Goal: Task Accomplishment & Management: Use online tool/utility

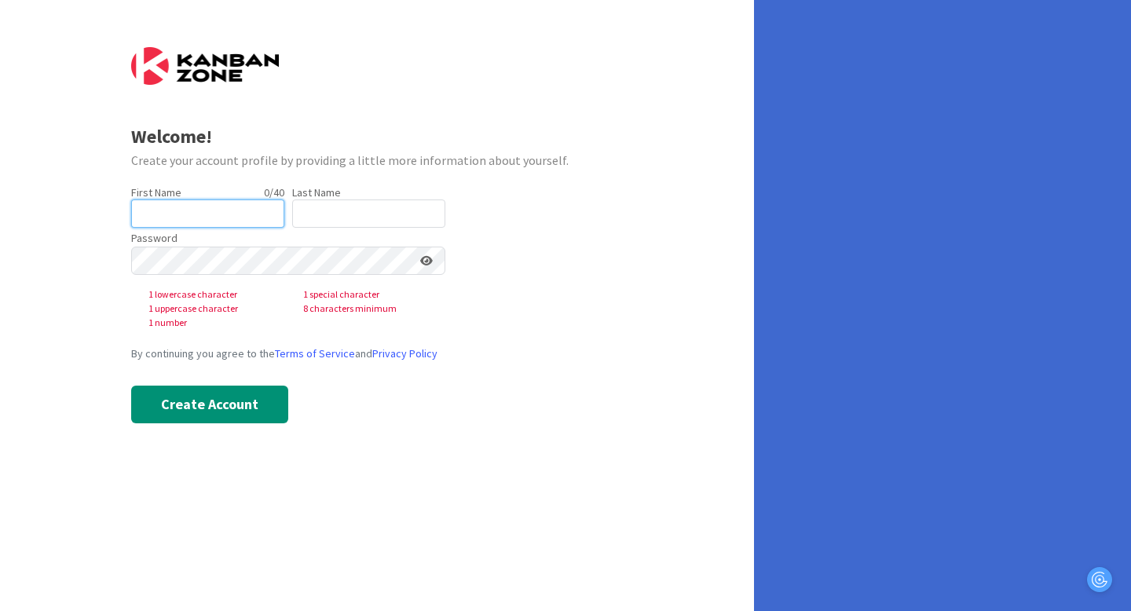
click at [231, 210] on input "text" at bounding box center [207, 214] width 153 height 28
type input "[PERSON_NAME]"
click at [324, 198] on label "Last Name" at bounding box center [316, 192] width 49 height 14
click at [332, 211] on input "text" at bounding box center [368, 214] width 153 height 28
type input "Fox"
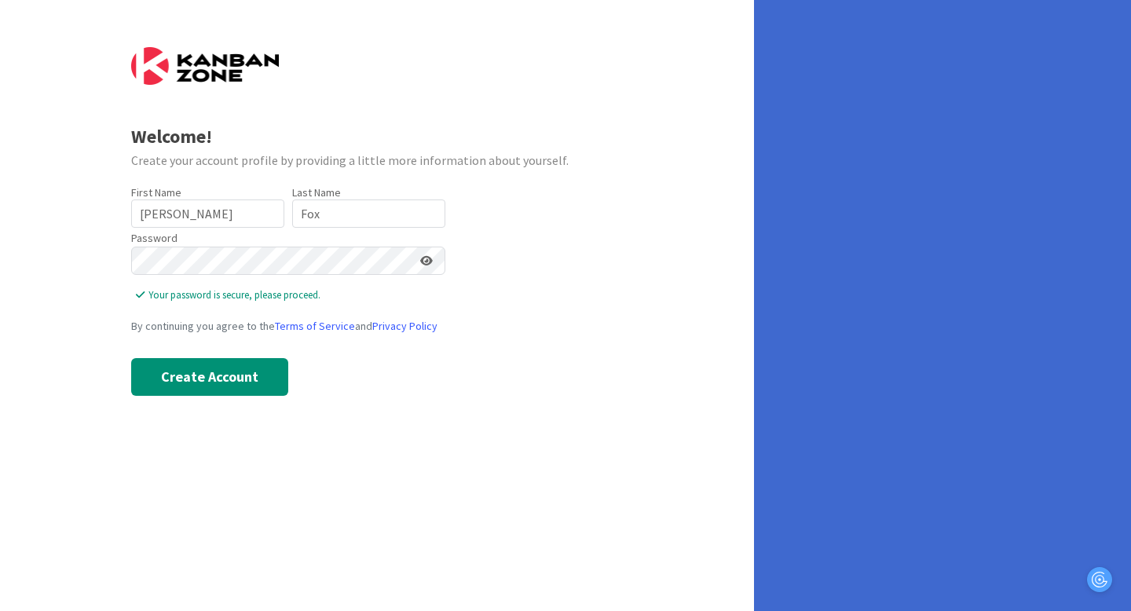
click at [423, 262] on icon at bounding box center [426, 260] width 13 height 11
click at [202, 371] on button "Create Account" at bounding box center [209, 377] width 157 height 38
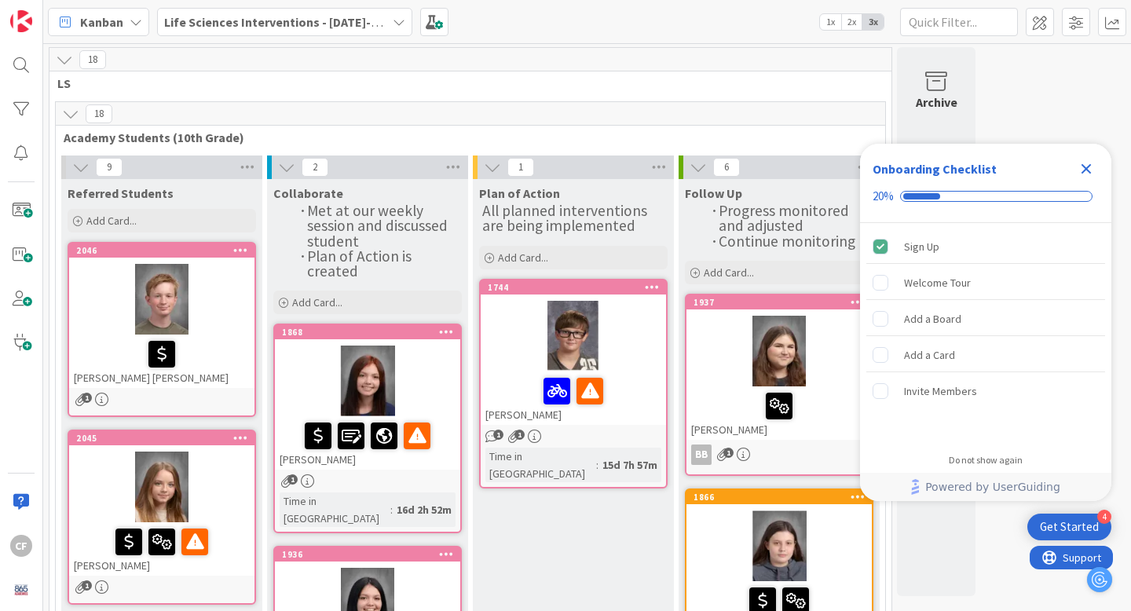
click at [1086, 170] on icon "Close Checklist" at bounding box center [1087, 169] width 10 height 10
click at [941, 280] on div "Welcome Tour" at bounding box center [937, 282] width 67 height 19
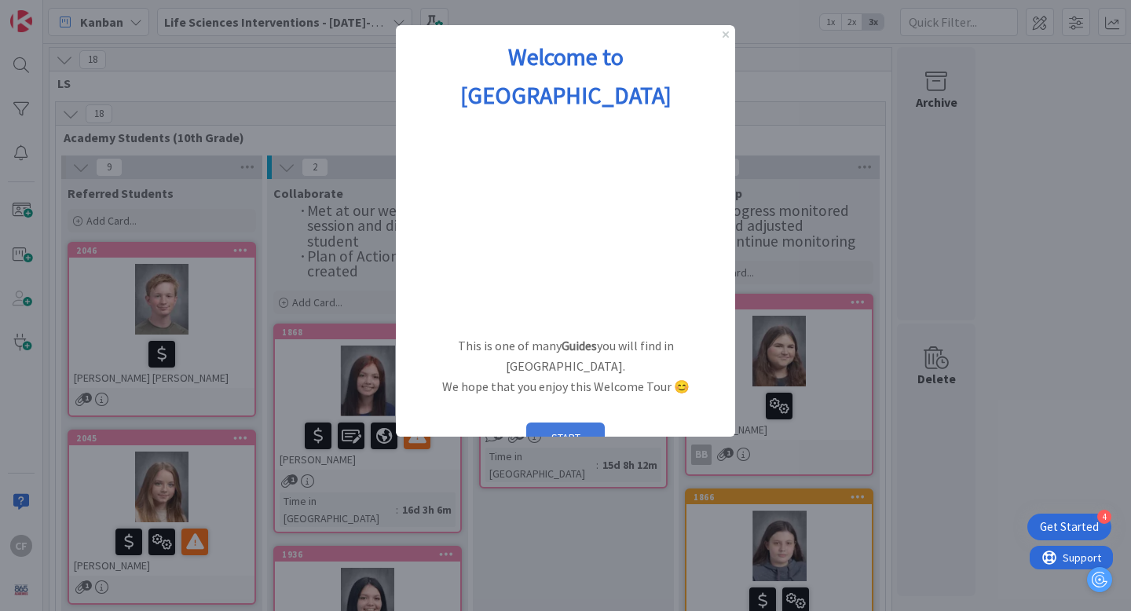
click at [584, 423] on button "START" at bounding box center [565, 438] width 79 height 30
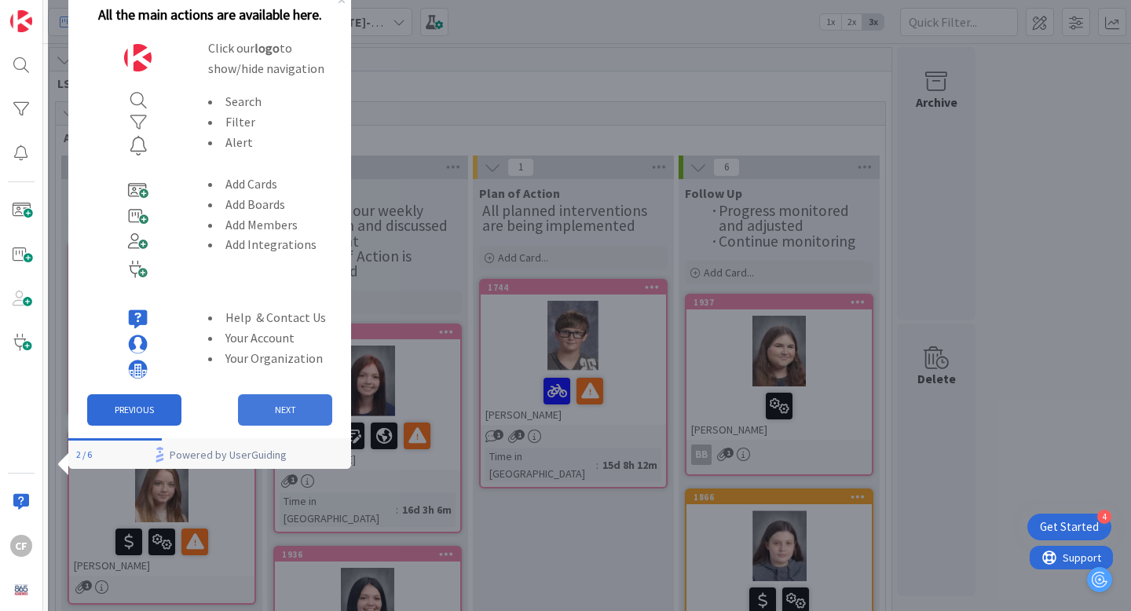
click at [295, 401] on button "NEXT" at bounding box center [285, 409] width 94 height 31
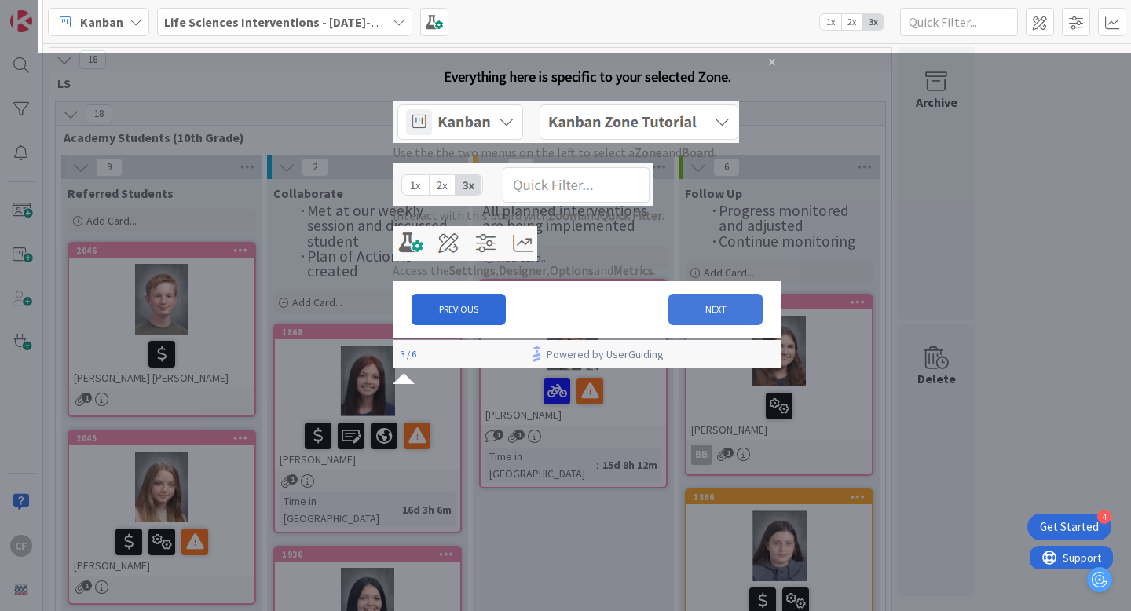
click at [692, 325] on button "NEXT" at bounding box center [715, 309] width 94 height 31
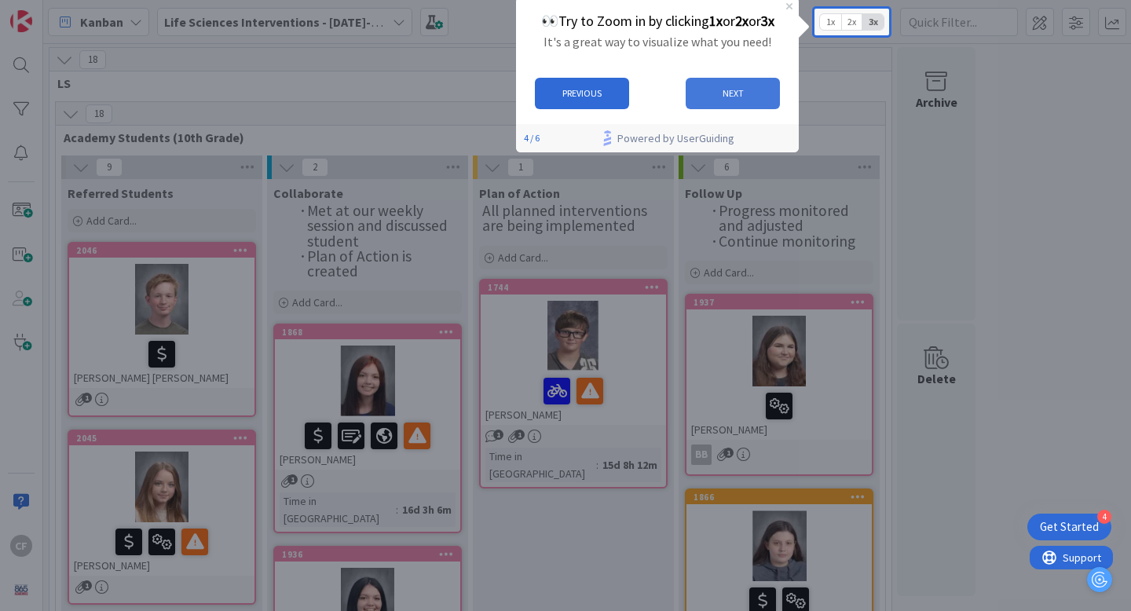
click at [712, 89] on button "NEXT" at bounding box center [733, 93] width 94 height 31
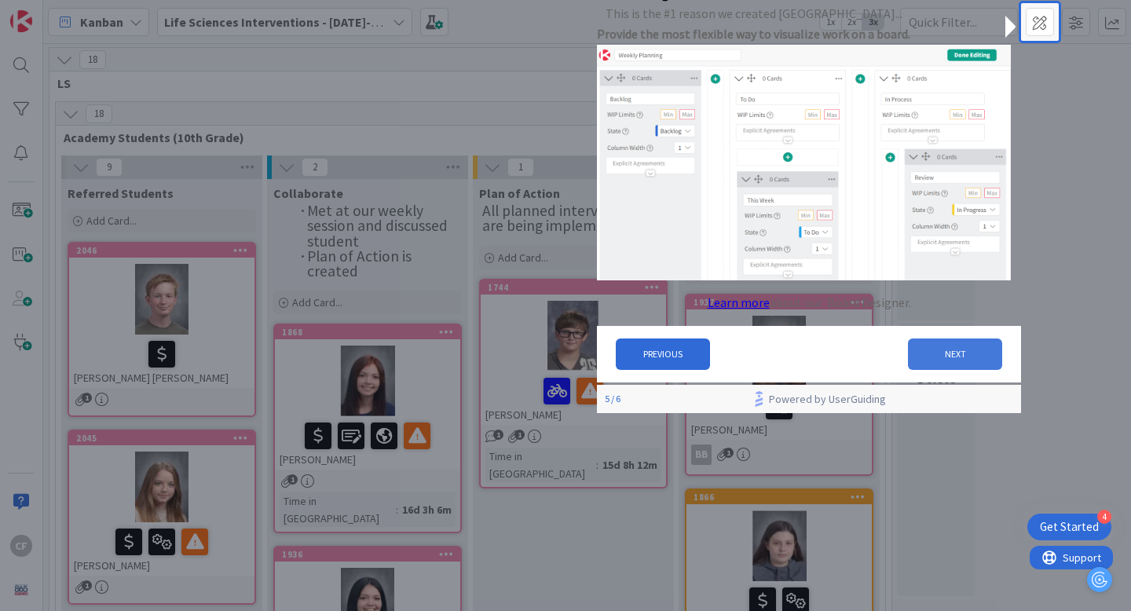
click at [914, 362] on button "NEXT" at bounding box center [955, 354] width 94 height 31
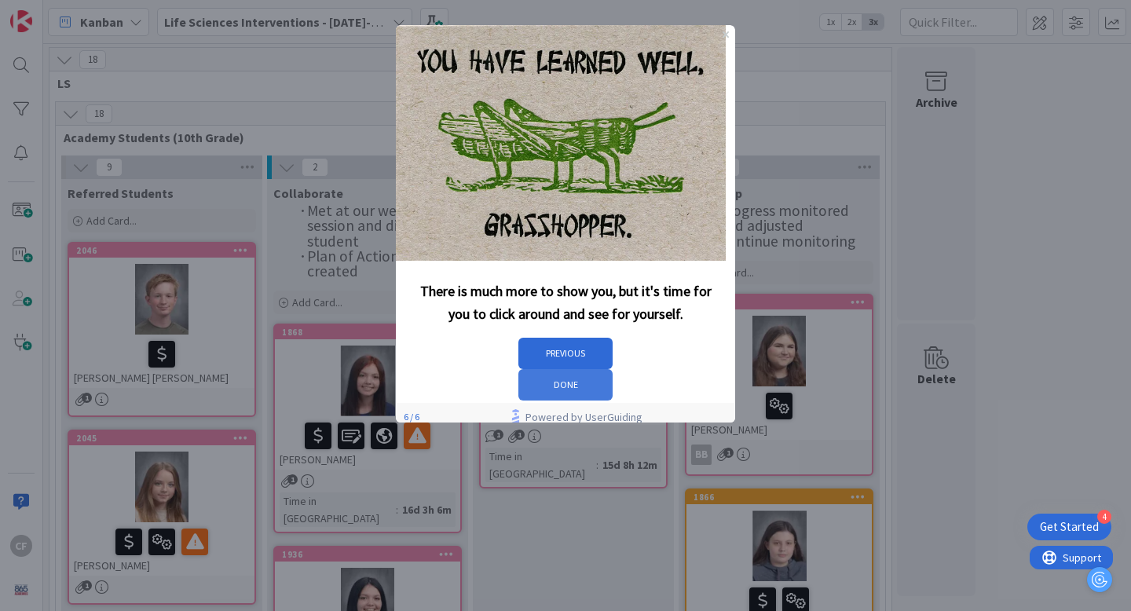
click at [613, 369] on button "DONE" at bounding box center [565, 384] width 94 height 31
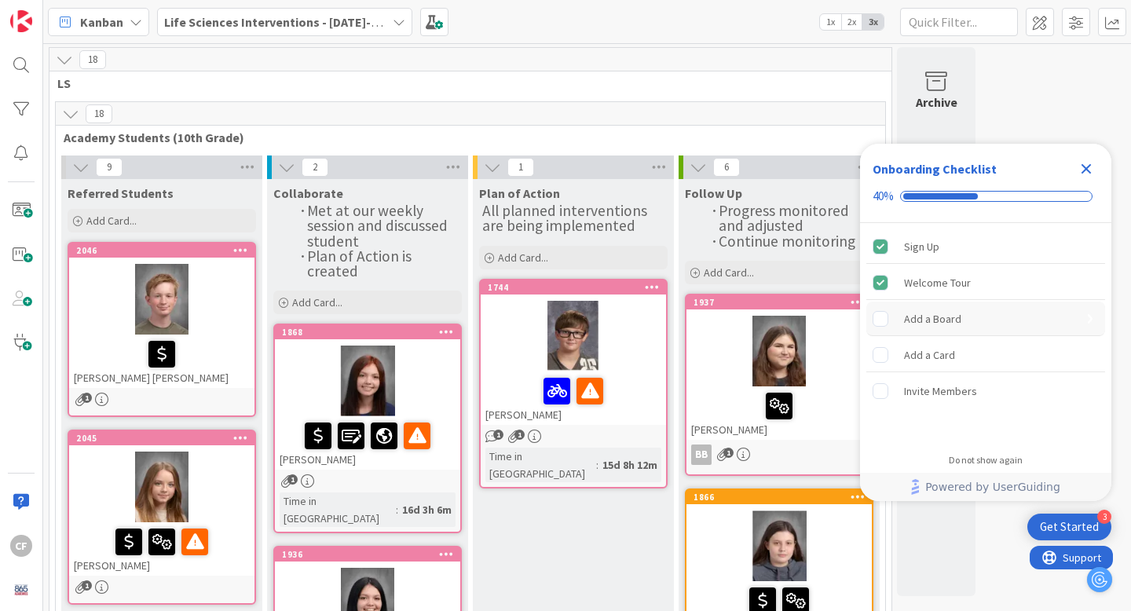
click at [951, 311] on div "Add a Board" at bounding box center [932, 318] width 57 height 19
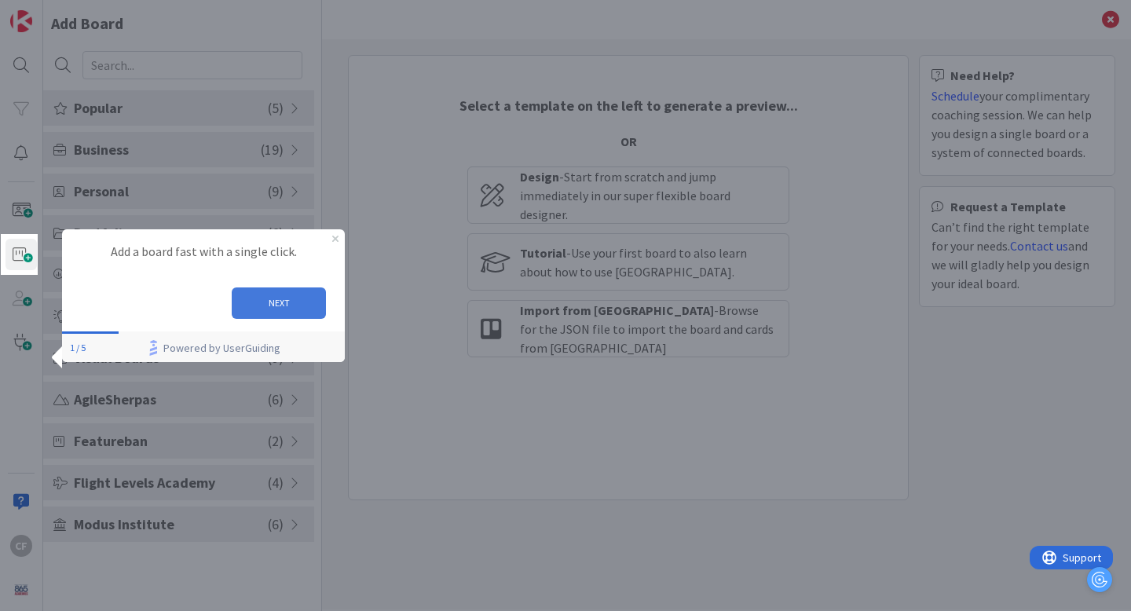
click at [283, 298] on button "NEXT" at bounding box center [279, 302] width 94 height 31
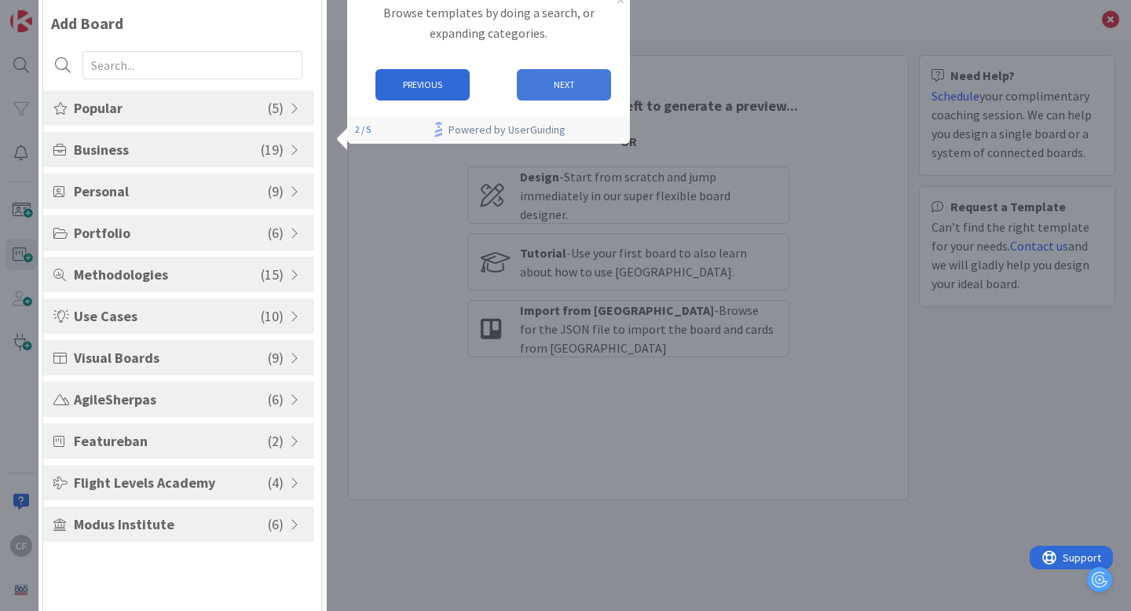
click at [536, 86] on button "NEXT" at bounding box center [564, 84] width 94 height 31
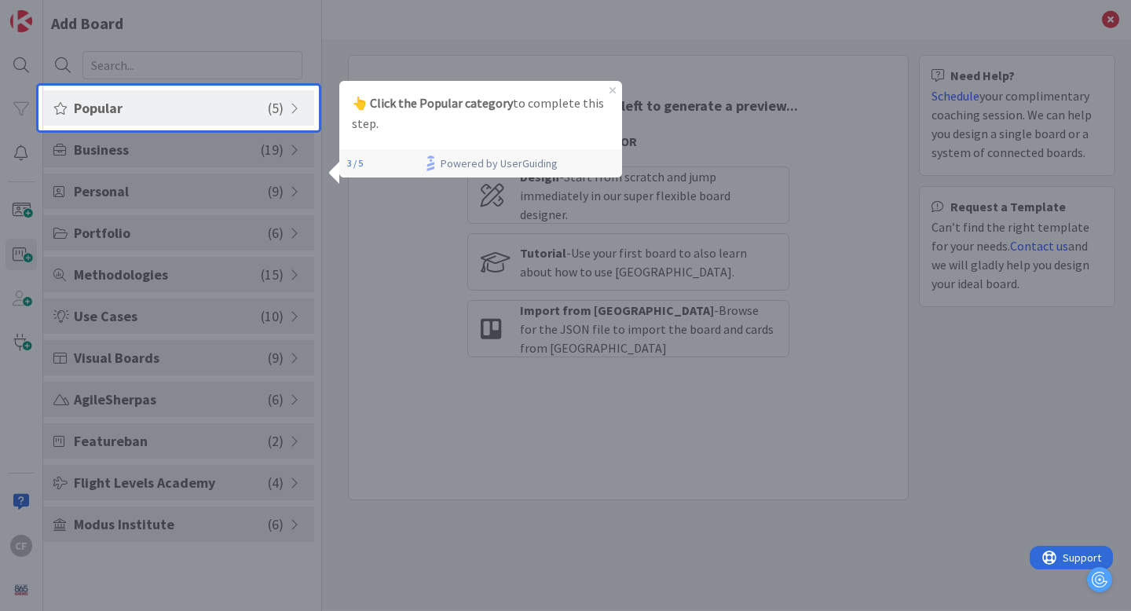
click at [533, 105] on p "👆 Click the Popular category to complete this step." at bounding box center [481, 113] width 258 height 41
click at [231, 99] on span "Popular" at bounding box center [171, 107] width 194 height 21
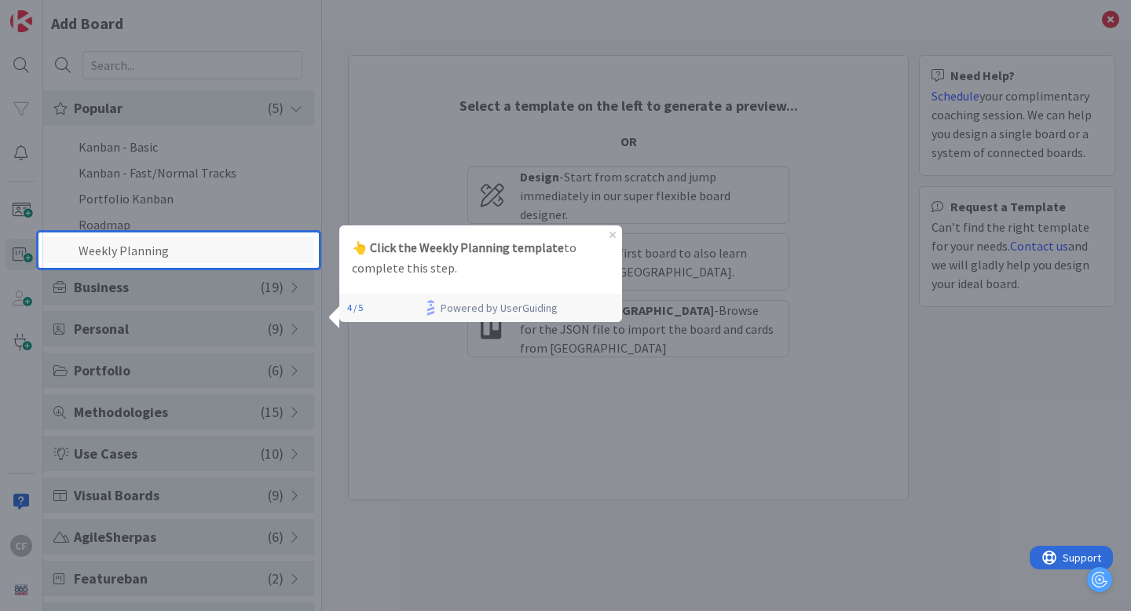
click at [178, 251] on li "Weekly Planning" at bounding box center [178, 250] width 271 height 26
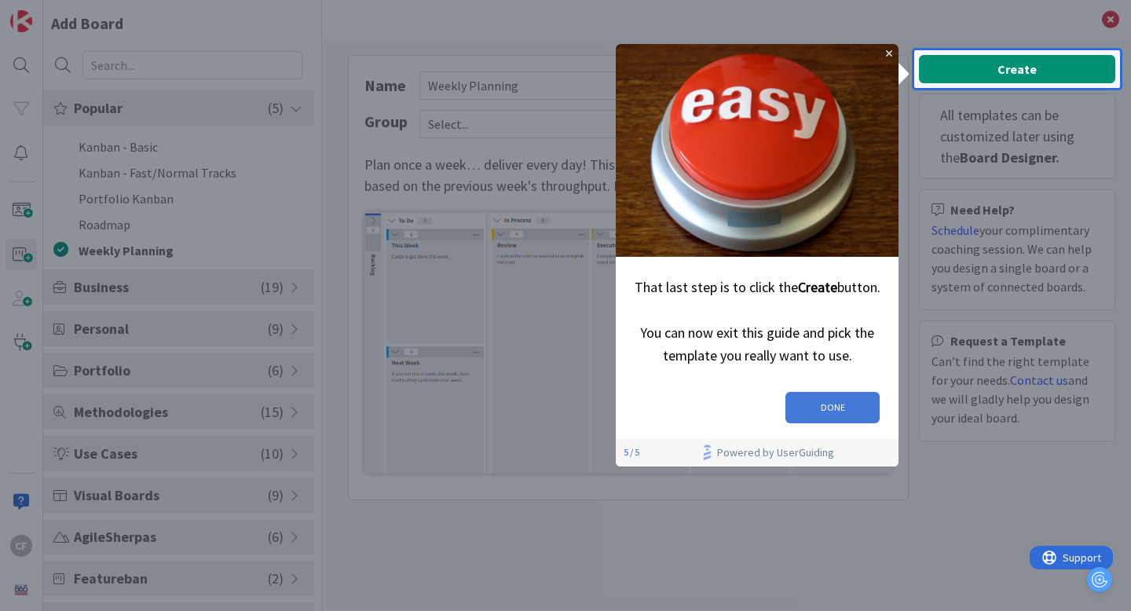
click at [829, 396] on button "DONE" at bounding box center [832, 407] width 94 height 31
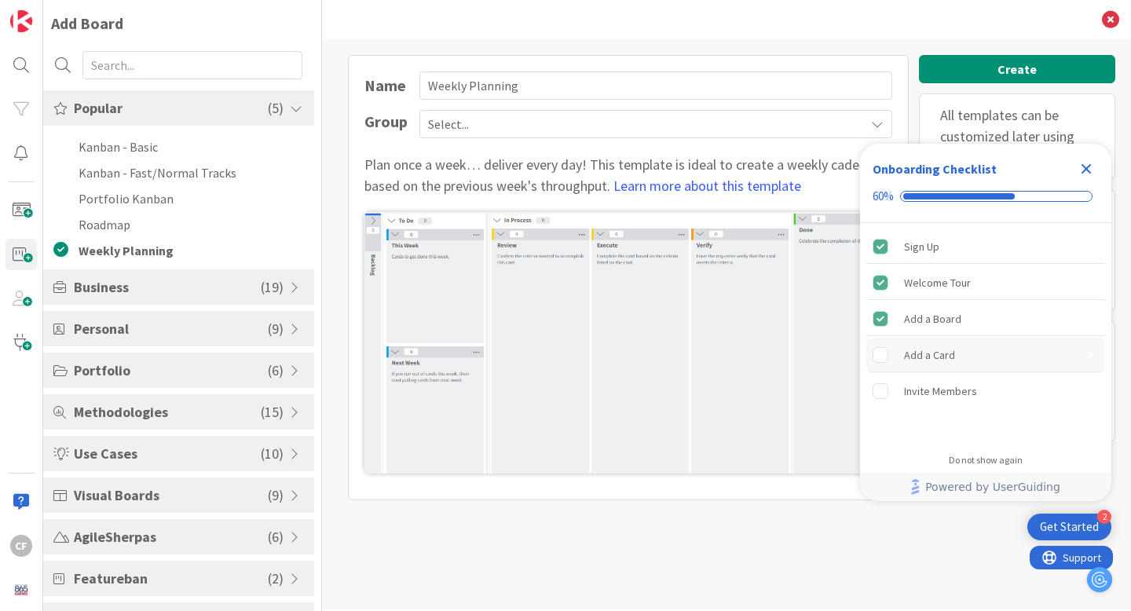
click at [969, 362] on div "Add a Card" at bounding box center [985, 355] width 239 height 35
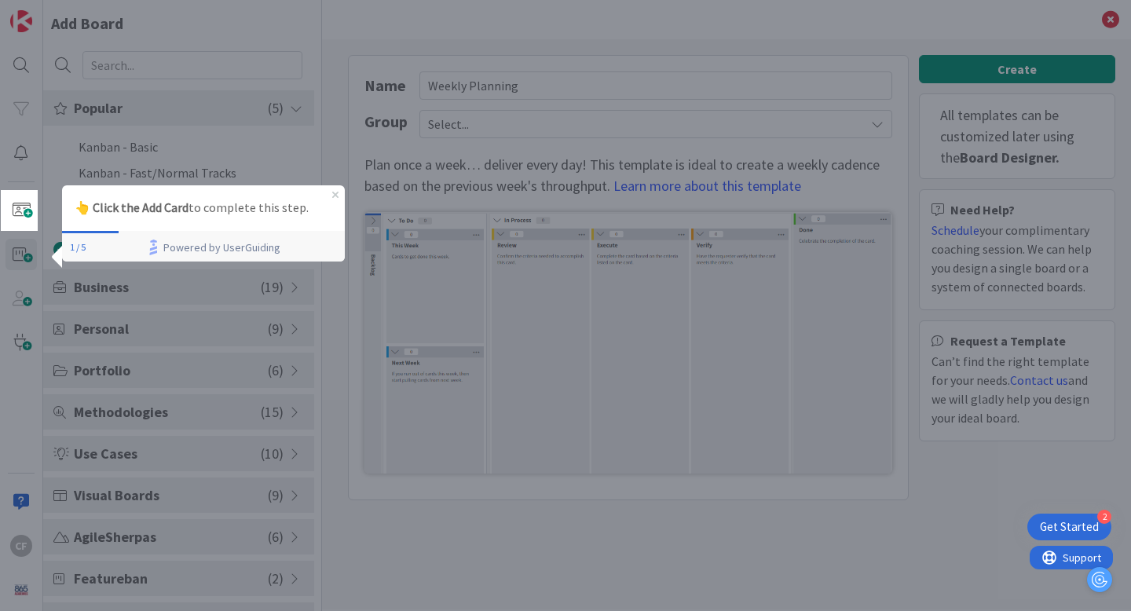
click at [214, 211] on p "👆 Click the Add Card to complete this step." at bounding box center [204, 208] width 258 height 20
click at [16, 206] on span at bounding box center [20, 210] width 31 height 31
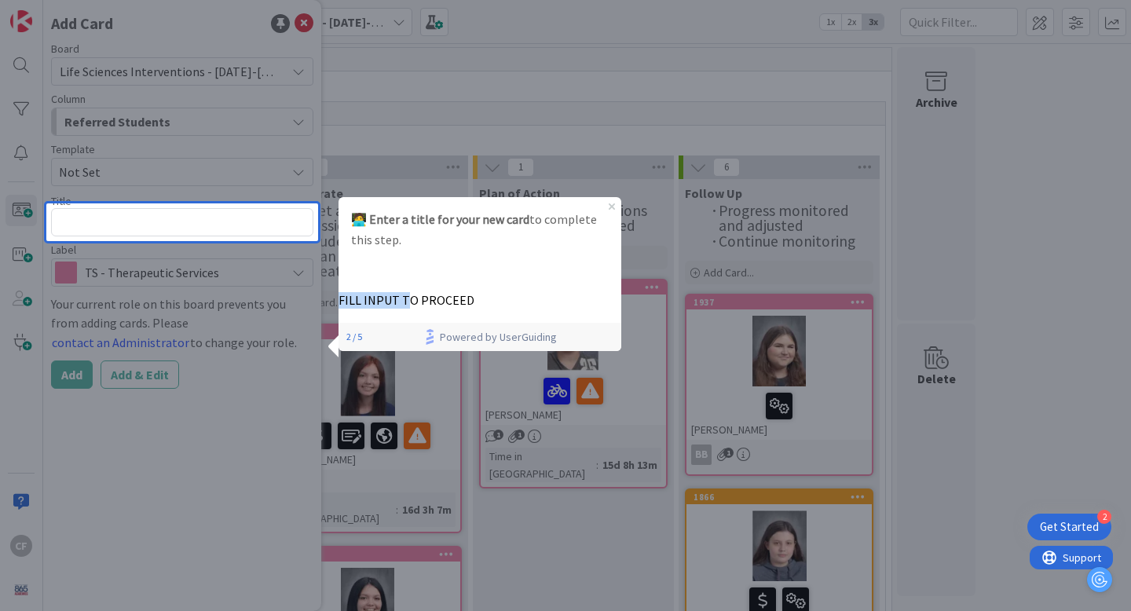
click at [490, 292] on p "FILL INPUT TO PROCEED" at bounding box center [480, 300] width 283 height 16
click at [515, 292] on p "FILL INPUT TO PROCEED" at bounding box center [480, 300] width 283 height 16
click at [548, 291] on div "FILL INPUT TO PROCEED" at bounding box center [480, 286] width 283 height 46
click at [611, 205] on icon "Close Preview" at bounding box center [612, 206] width 6 height 6
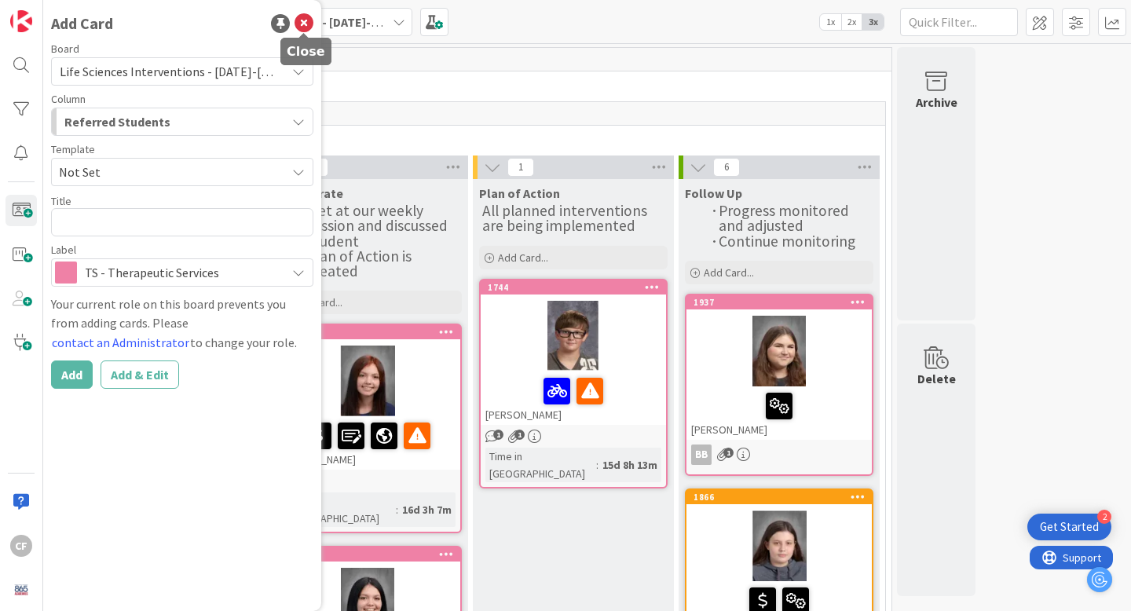
click at [305, 24] on icon at bounding box center [304, 23] width 19 height 19
